Goal: Check status: Check status

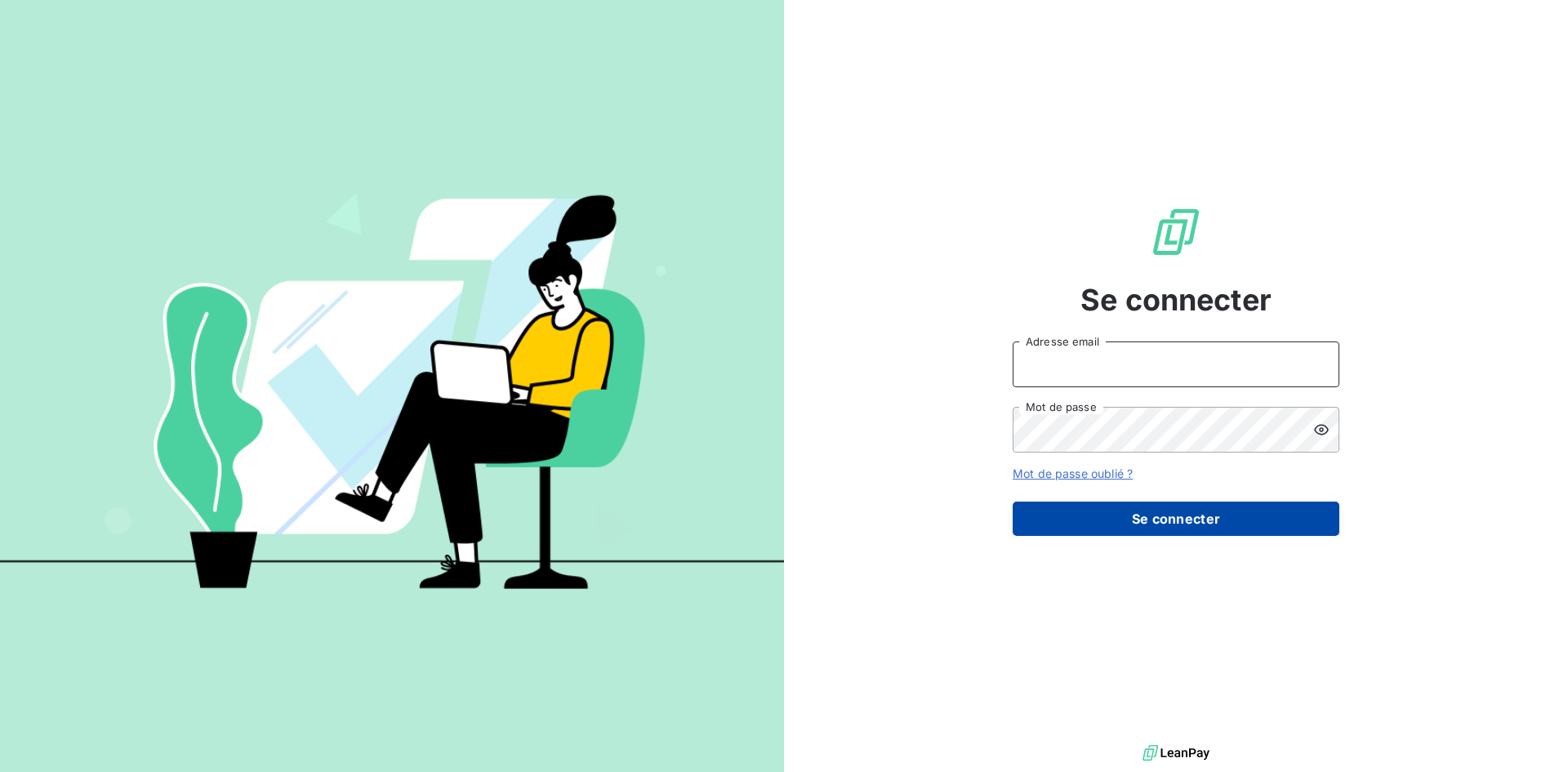
type input "[EMAIL_ADDRESS][DOMAIN_NAME]"
click at [1177, 527] on button "Se connecter" at bounding box center [1176, 519] width 326 height 35
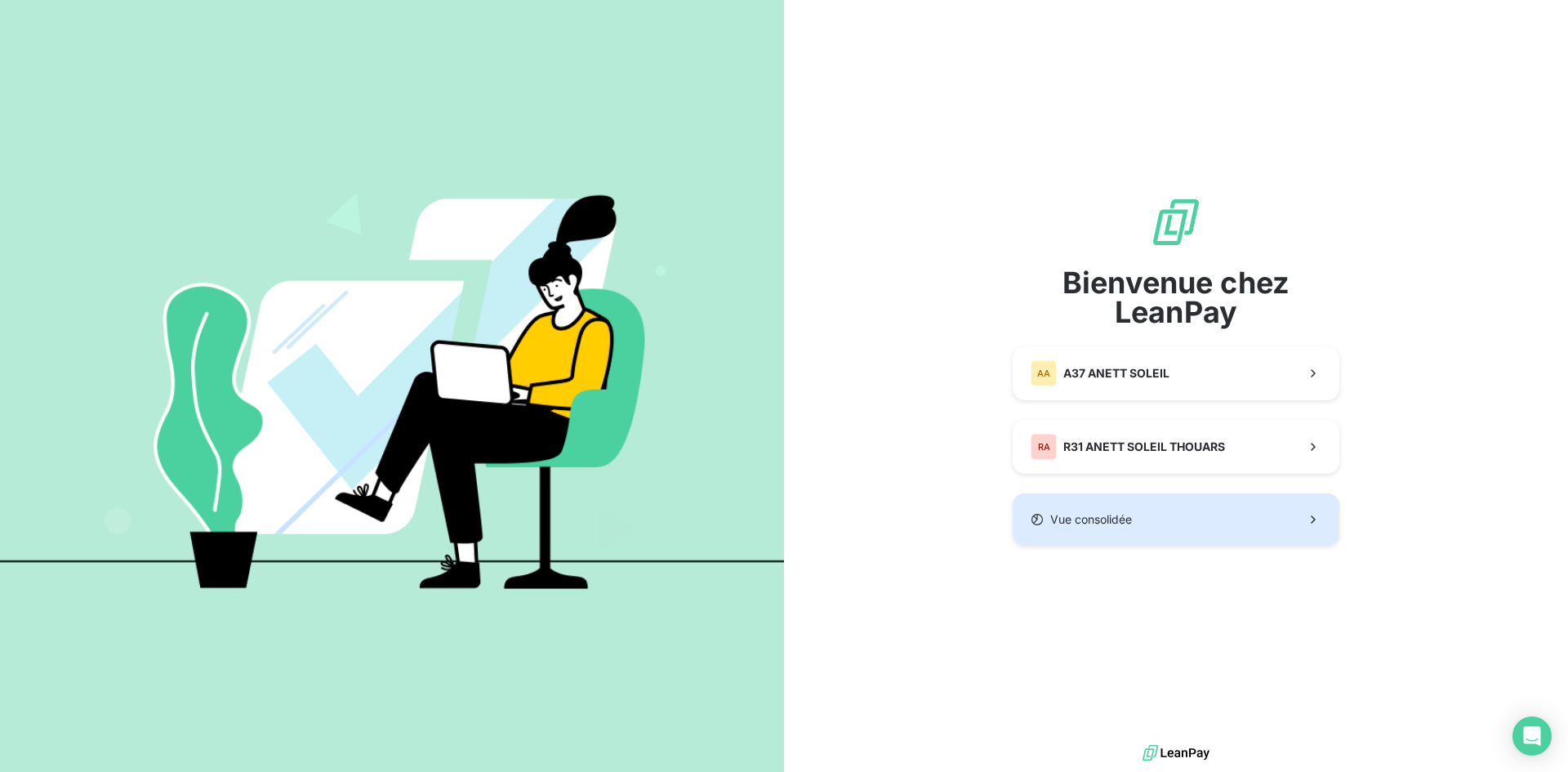
click at [1142, 518] on button "Vue consolidée" at bounding box center [1176, 520] width 326 height 52
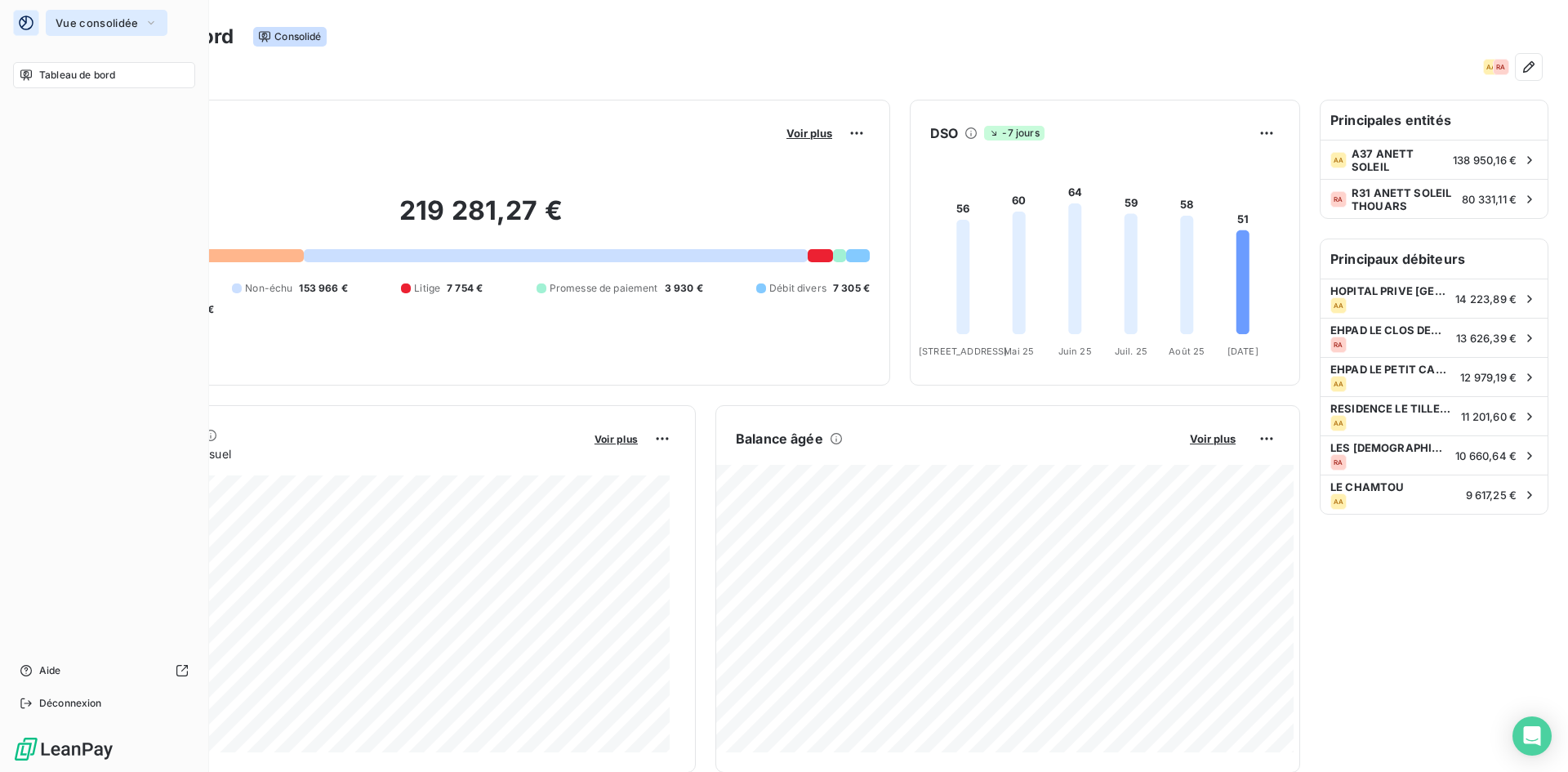
click at [148, 19] on icon "button" at bounding box center [150, 22] width 13 height 16
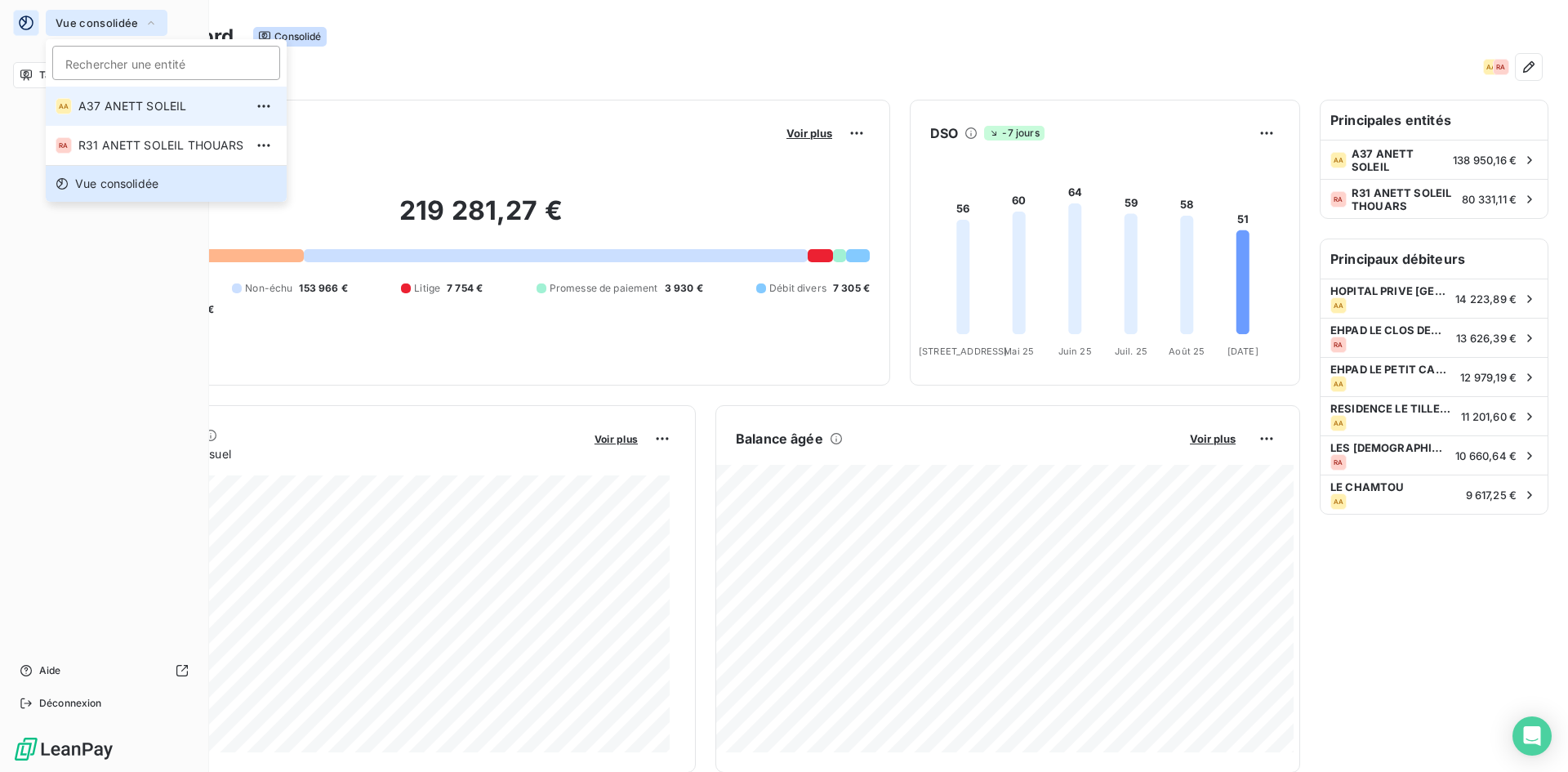
click at [116, 106] on span "A37 ANETT SOLEIL" at bounding box center [161, 105] width 166 height 16
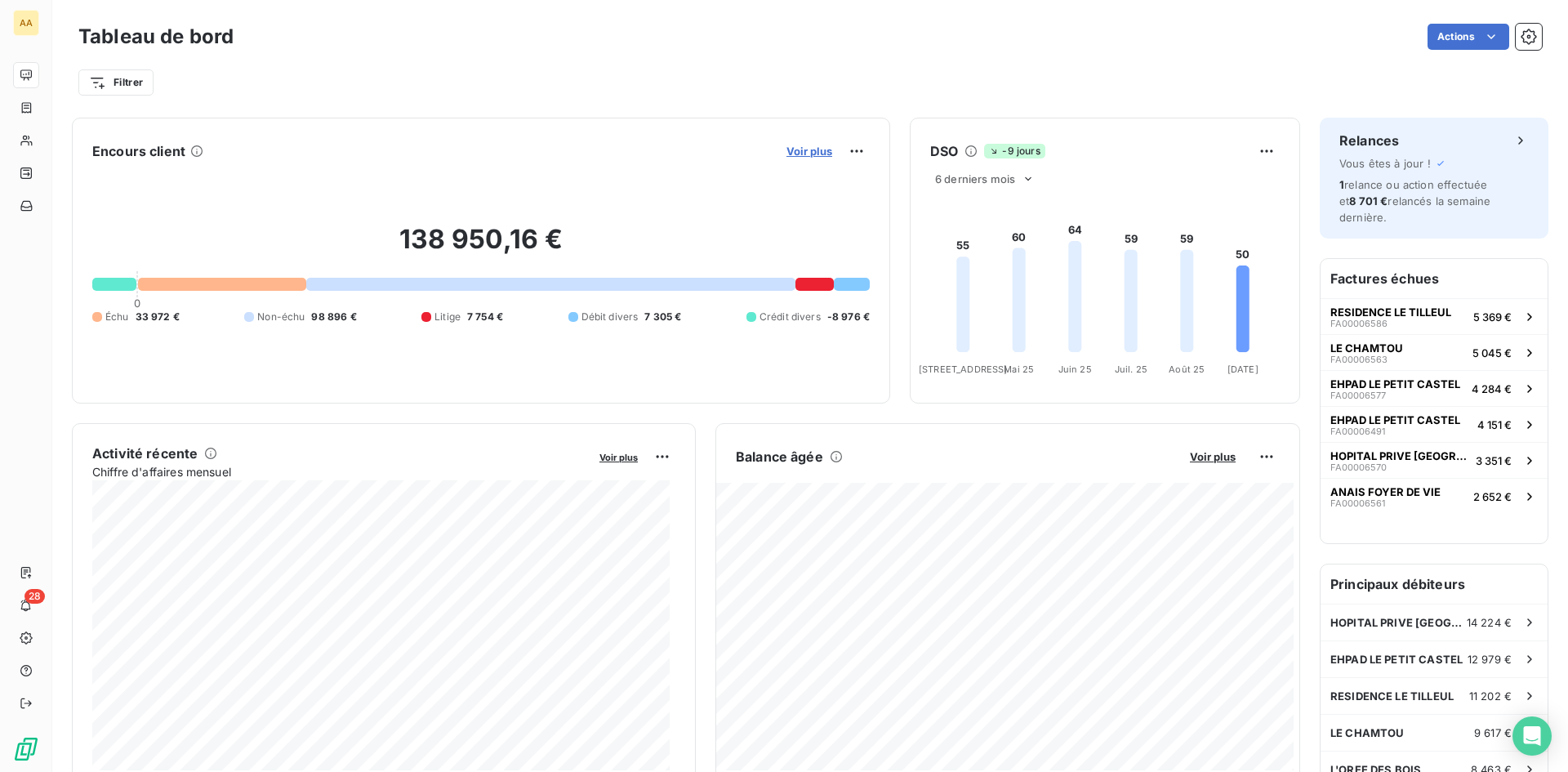
click at [798, 151] on span "Voir plus" at bounding box center [810, 150] width 46 height 13
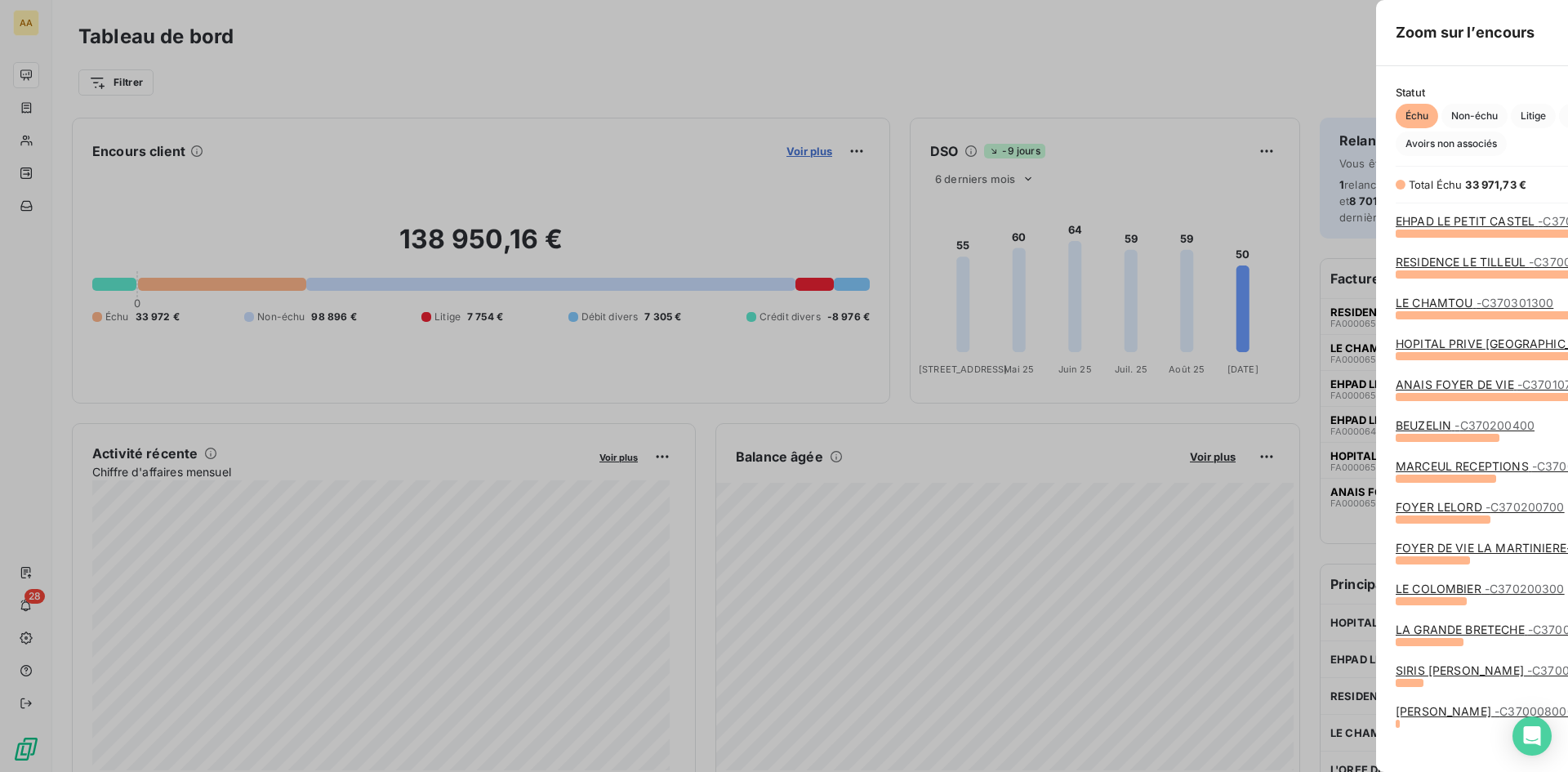
scroll to position [527, 615]
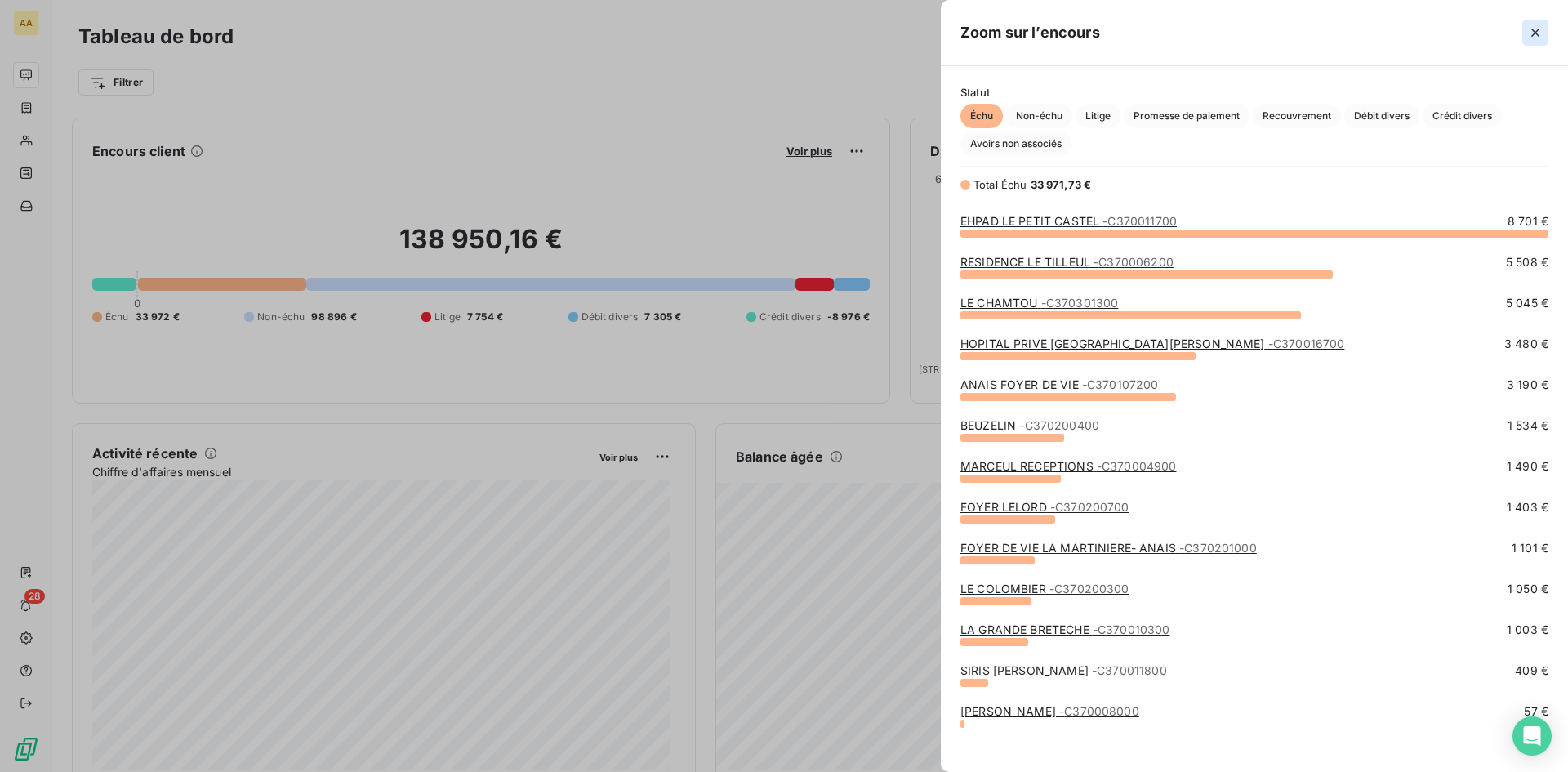
click at [1537, 34] on icon "button" at bounding box center [1536, 33] width 8 height 8
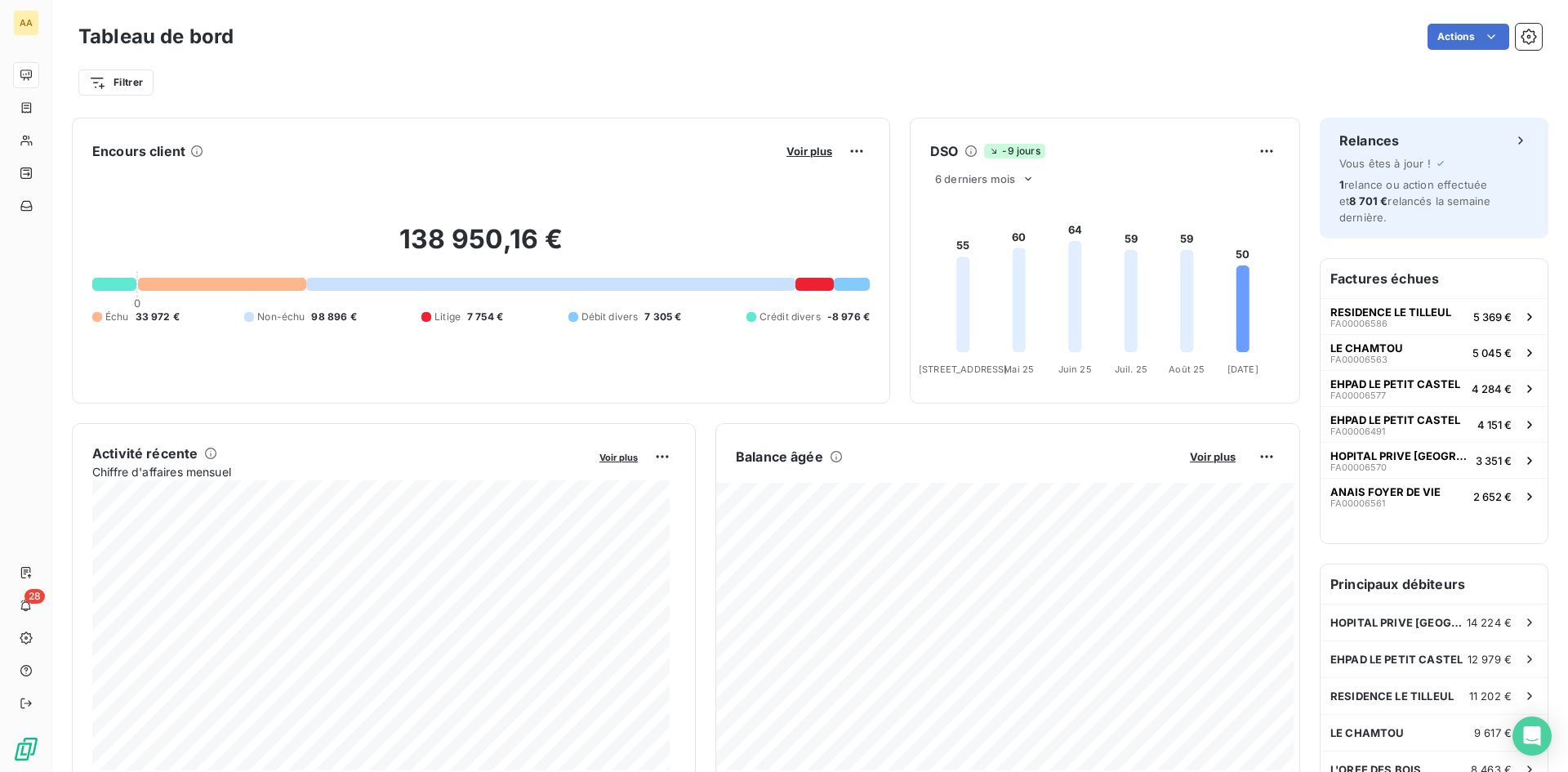
click at [1245, 70] on div "Filtrer" at bounding box center [810, 82] width 1463 height 31
